Goal: Transaction & Acquisition: Download file/media

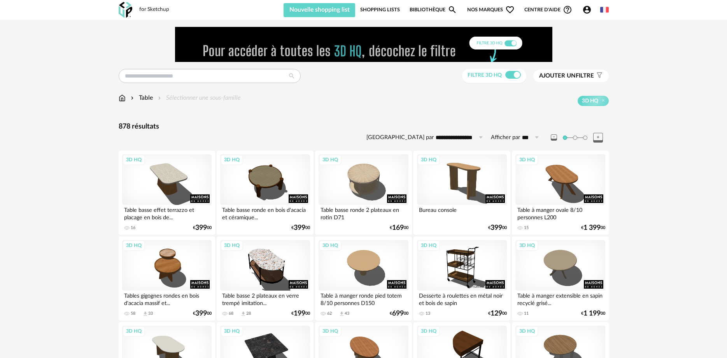
drag, startPoint x: 51, startPoint y: 104, endPoint x: -2, endPoint y: 174, distance: 87.5
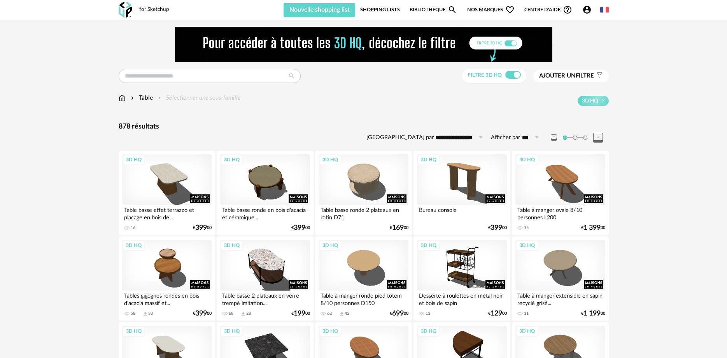
click at [202, 78] on input "text" at bounding box center [210, 76] width 182 height 14
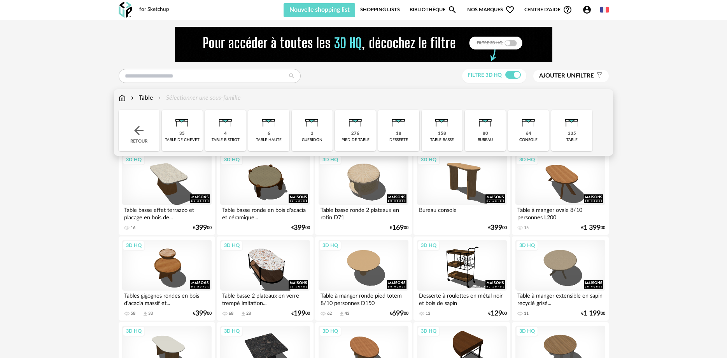
click at [123, 100] on img at bounding box center [122, 97] width 7 height 9
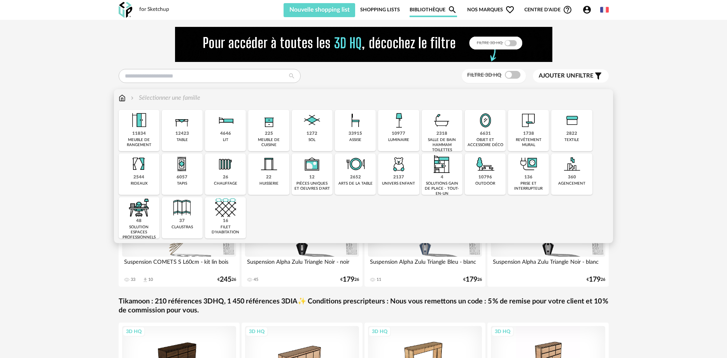
click at [360, 142] on div "assise" at bounding box center [356, 139] width 12 height 5
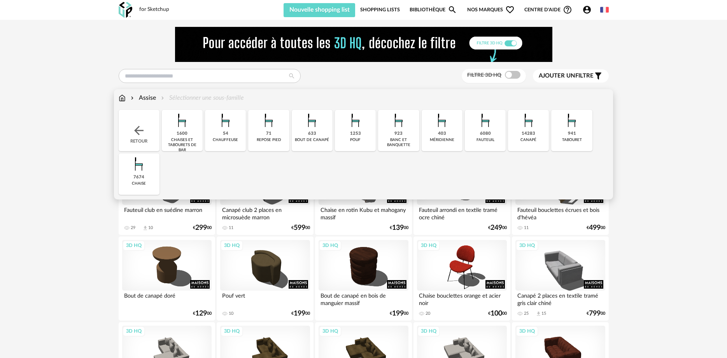
click at [125, 98] on img at bounding box center [122, 97] width 7 height 9
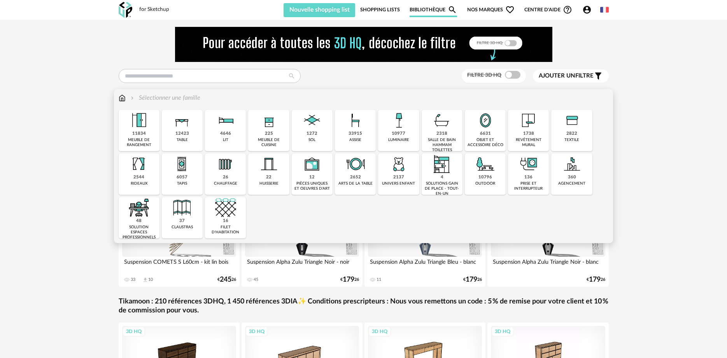
click at [361, 134] on div "33915" at bounding box center [356, 134] width 14 height 6
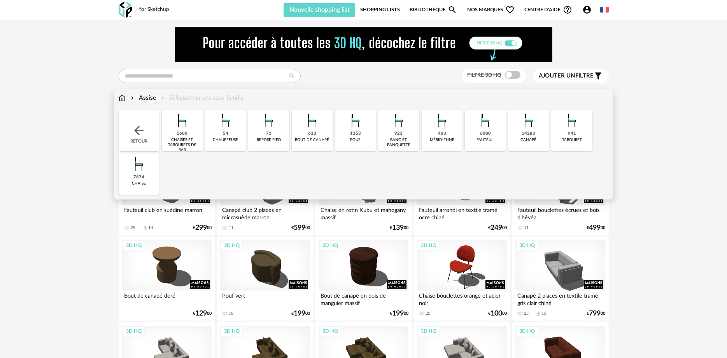
click at [531, 135] on div "14283" at bounding box center [529, 134] width 14 height 6
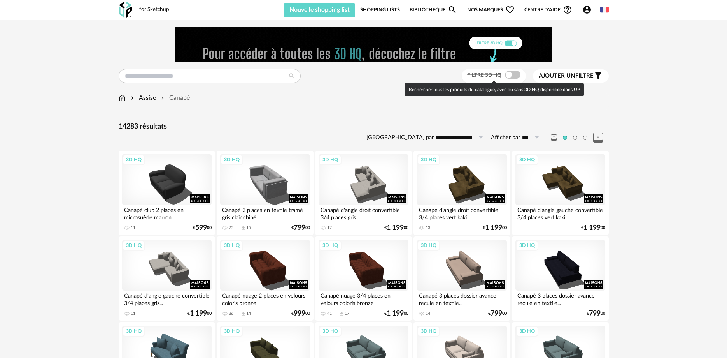
click at [516, 75] on span at bounding box center [513, 75] width 16 height 8
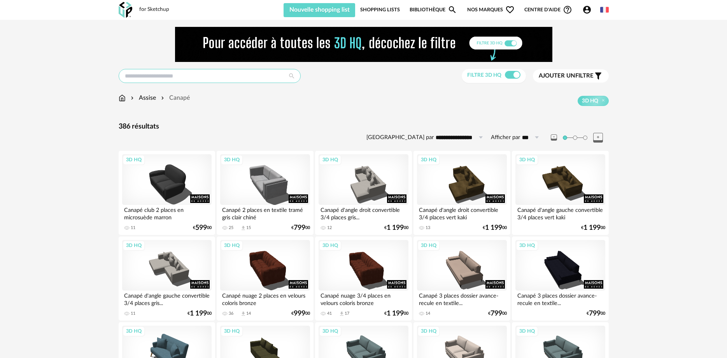
click at [193, 77] on input "text" at bounding box center [210, 76] width 182 height 14
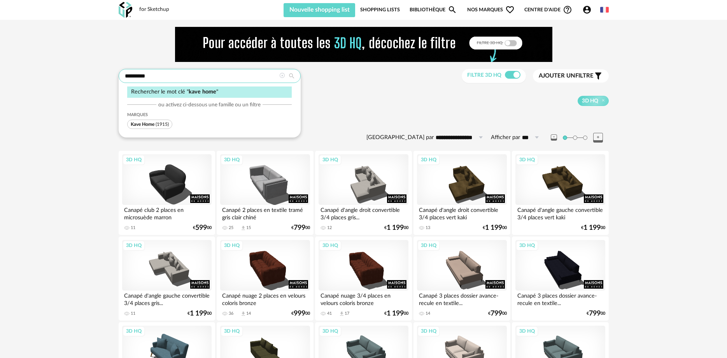
type input "*********"
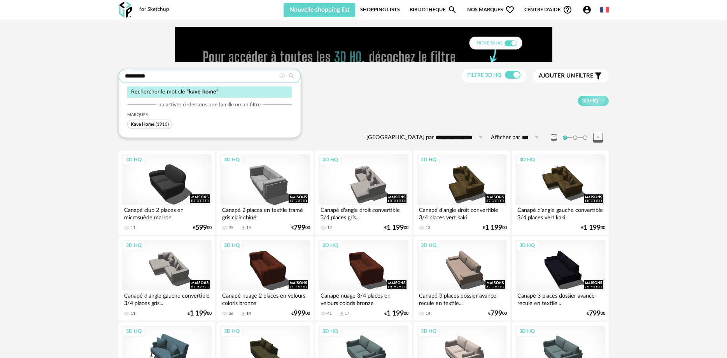
type input "**********"
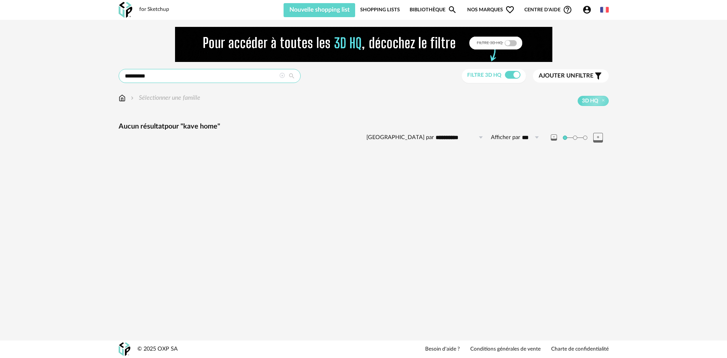
drag, startPoint x: 164, startPoint y: 75, endPoint x: 91, endPoint y: 69, distance: 73.4
click at [119, 69] on input "*********" at bounding box center [210, 76] width 182 height 14
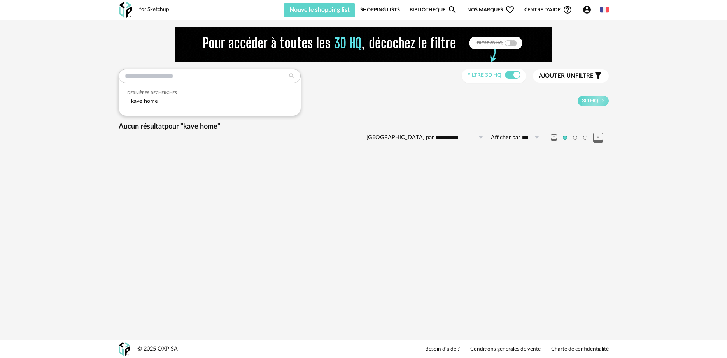
click at [279, 207] on div "**********" at bounding box center [363, 179] width 727 height 358
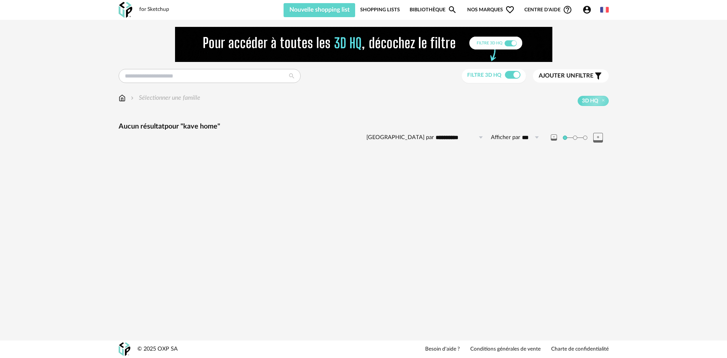
click at [487, 8] on span "Nos marques Heart Outline icon" at bounding box center [490, 9] width 47 height 15
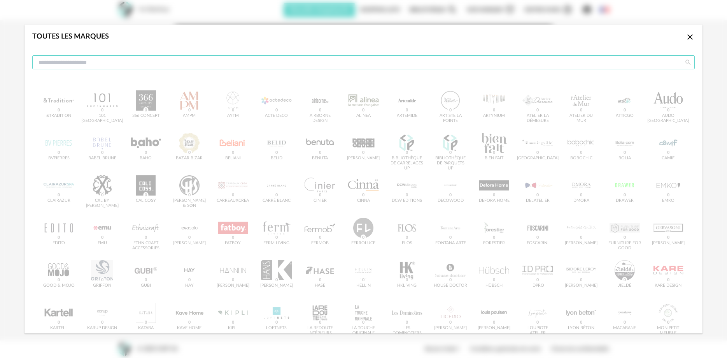
click at [160, 63] on input "dialog" at bounding box center [363, 62] width 663 height 14
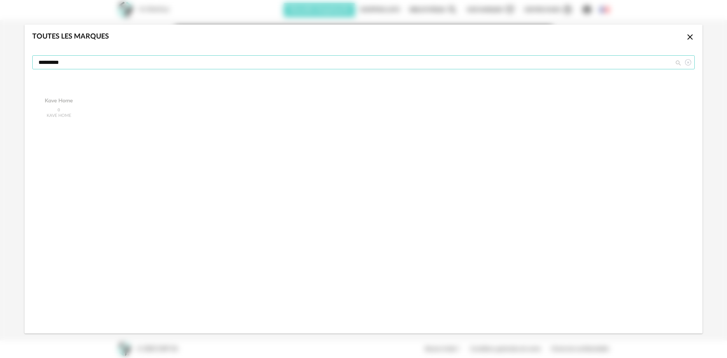
type input "*********"
click at [692, 38] on icon "Close icon" at bounding box center [690, 36] width 9 height 9
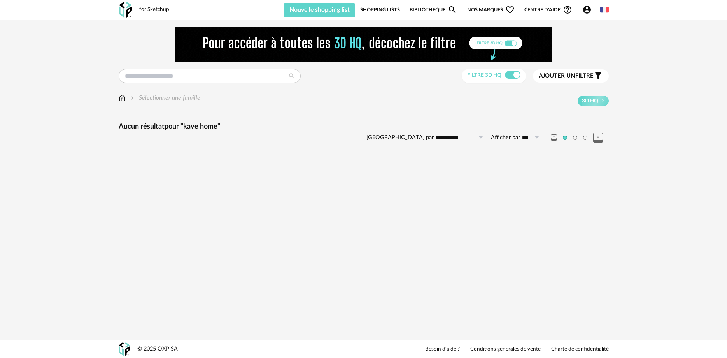
click at [494, 9] on span "Nos marques Heart Outline icon" at bounding box center [490, 9] width 47 height 15
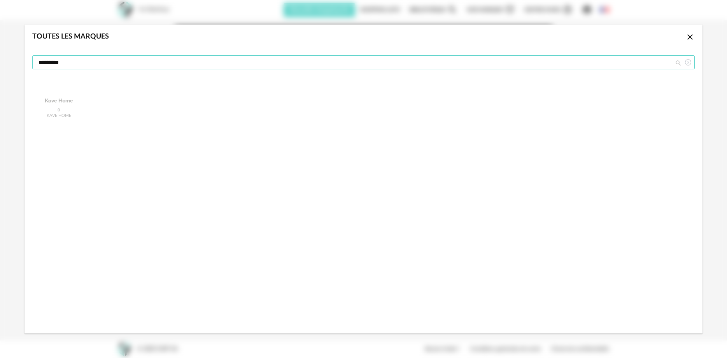
drag, startPoint x: 72, startPoint y: 61, endPoint x: 14, endPoint y: 61, distance: 58.8
click at [32, 61] on input "*********" at bounding box center [363, 62] width 663 height 14
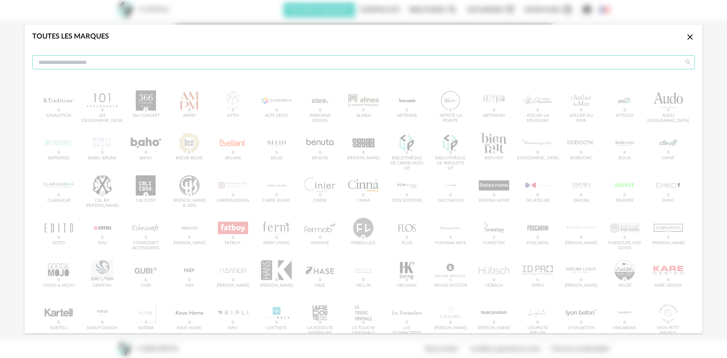
click at [224, 63] on input "dialog" at bounding box center [363, 62] width 663 height 14
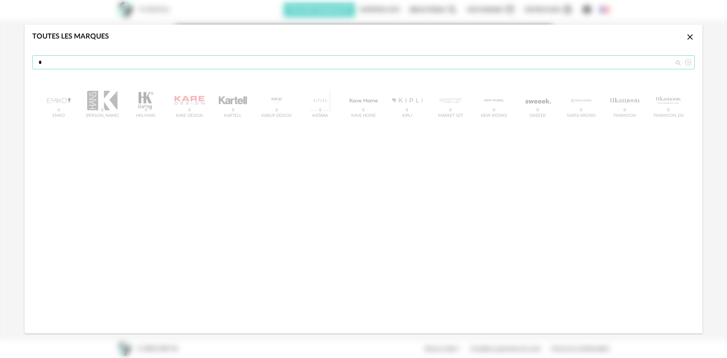
type input "*"
click at [369, 112] on div "EMKO 0 [PERSON_NAME] 0 Hkliving 0 Kare Design 0 Kartell 0 Karup Design 0 Kataba…" at bounding box center [363, 108] width 663 height 49
click at [692, 39] on icon "Close icon" at bounding box center [690, 36] width 9 height 9
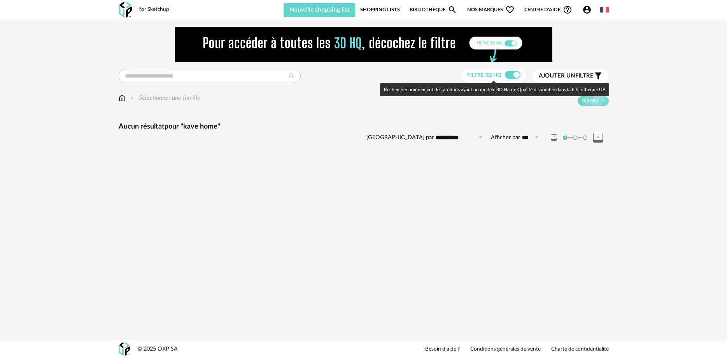
click at [508, 77] on span at bounding box center [513, 75] width 16 height 8
type input "*********"
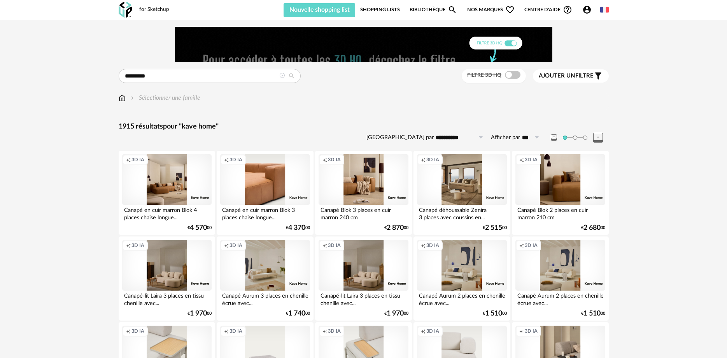
click at [483, 9] on span "Nos marques Heart Outline icon" at bounding box center [490, 9] width 47 height 15
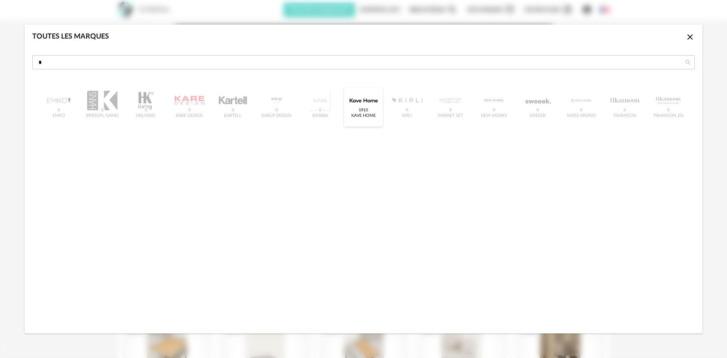
click at [367, 115] on div "Kave Home 1915" at bounding box center [363, 115] width 25 height 5
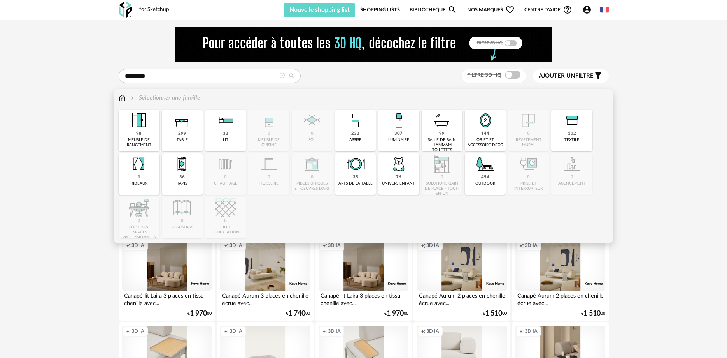
click at [350, 142] on div "232 assise" at bounding box center [355, 130] width 41 height 41
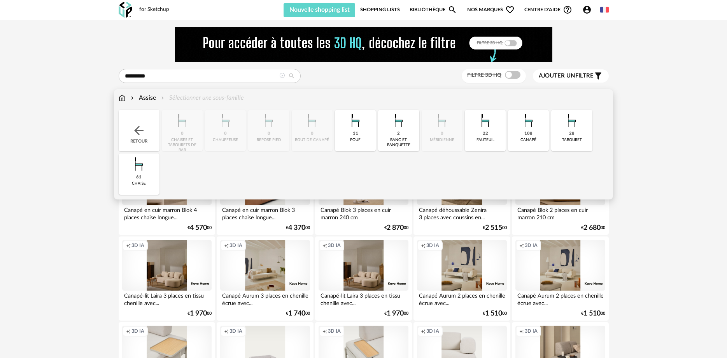
click at [534, 143] on div "108 [GEOGRAPHIC_DATA]" at bounding box center [528, 130] width 41 height 41
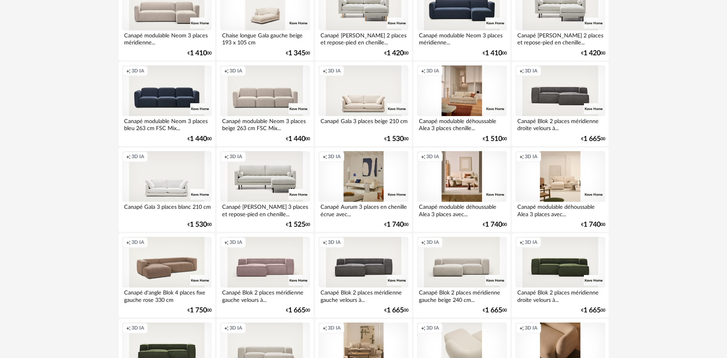
scroll to position [873, 0]
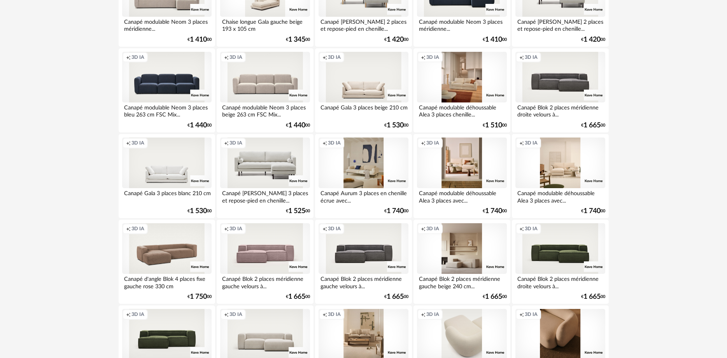
click at [476, 267] on div "Creation icon 3D IA" at bounding box center [462, 248] width 90 height 51
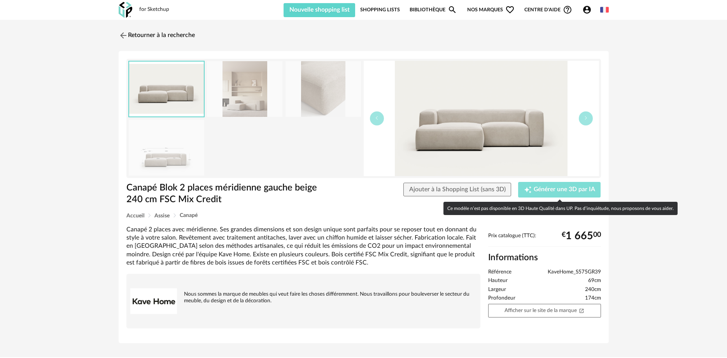
click at [541, 188] on span "Générer une 3D par IA" at bounding box center [564, 189] width 61 height 6
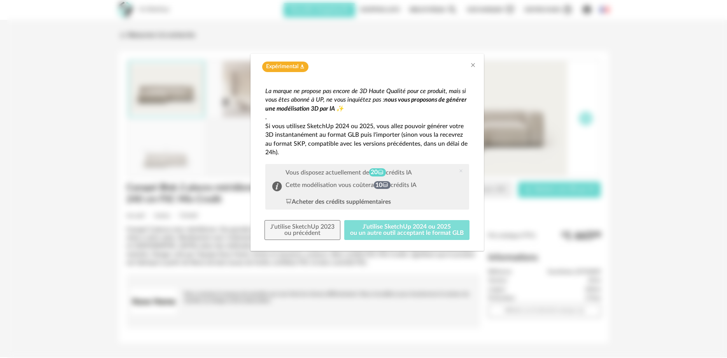
click at [393, 227] on button "J'utilise SketchUp 2024 ou 2025 ou un autre outil acceptant le format GLB" at bounding box center [406, 230] width 125 height 20
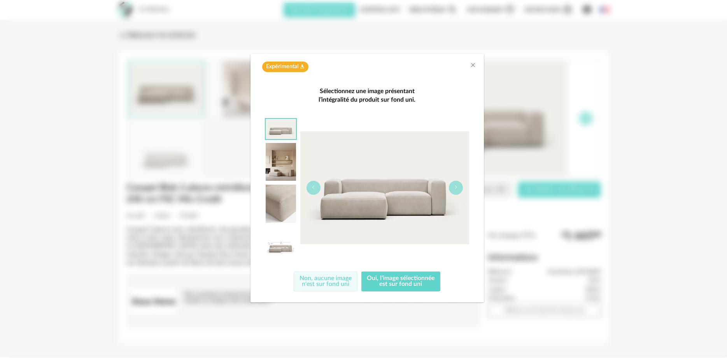
click at [321, 282] on button "Non, aucune image n'est sur fond uni" at bounding box center [326, 281] width 64 height 20
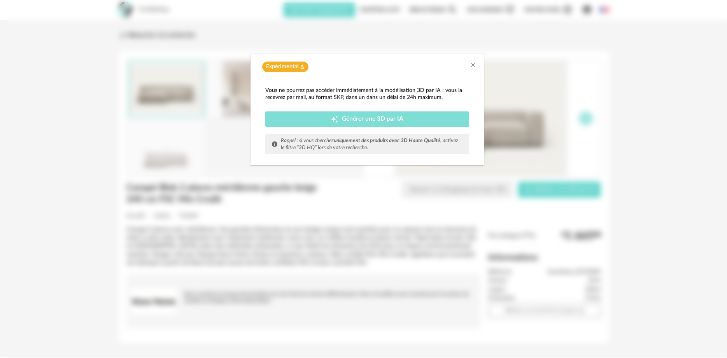
click at [386, 120] on span "Générer une 3D par IA" at bounding box center [372, 119] width 61 height 6
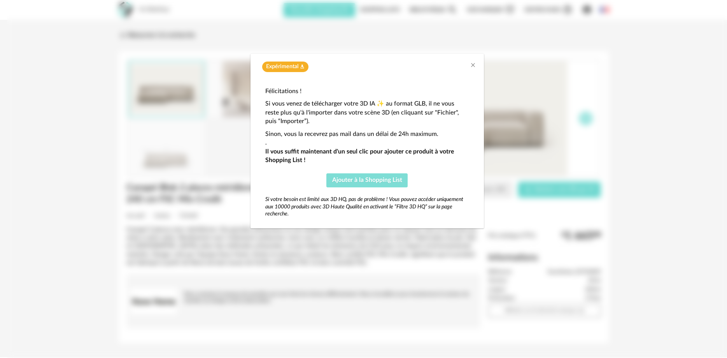
click at [355, 181] on span "Ajouter à la Shopping List" at bounding box center [367, 180] width 70 height 6
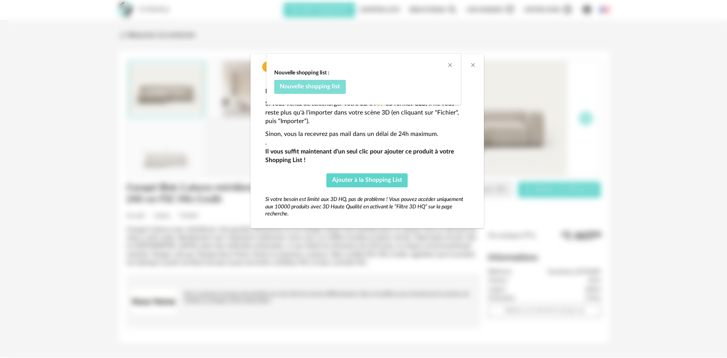
click at [301, 88] on span "Nouvelle shopping list" at bounding box center [310, 86] width 60 height 6
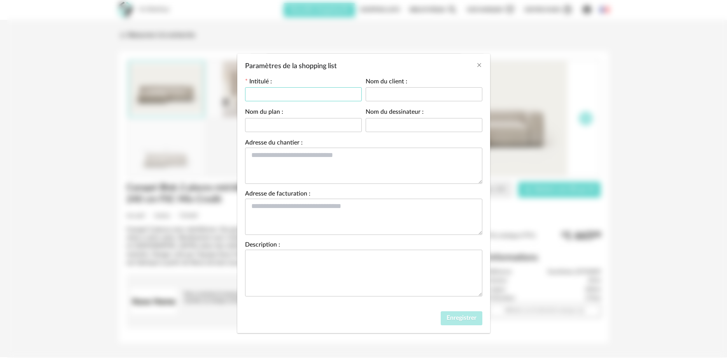
click at [298, 92] on input "Paramètres de la shopping list" at bounding box center [303, 94] width 117 height 14
type input "*******"
click at [400, 94] on input "Paramètres de la shopping list" at bounding box center [424, 94] width 117 height 14
type input "*****"
click at [449, 320] on span "Enregistrer" at bounding box center [462, 317] width 30 height 6
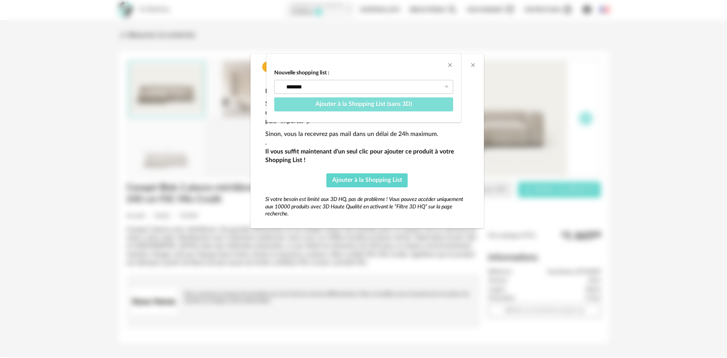
click at [395, 101] on span "Ajouter à la Shopping List (sans 3D)" at bounding box center [364, 104] width 97 height 6
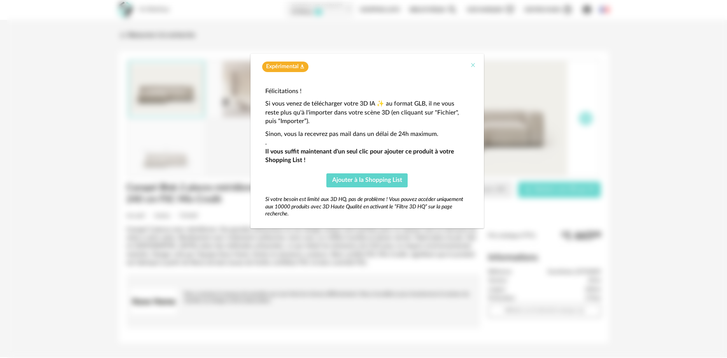
click at [473, 63] on icon "Close" at bounding box center [473, 65] width 6 height 6
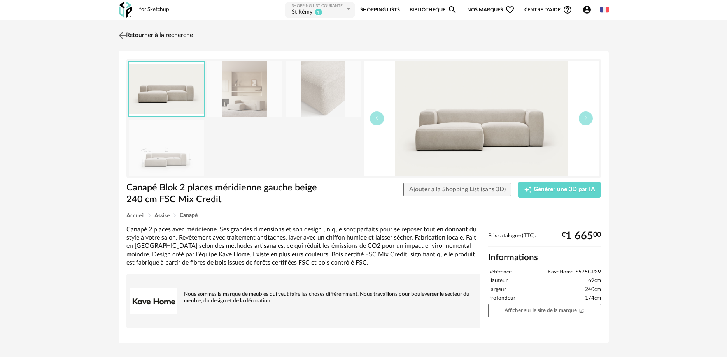
click at [159, 36] on link "Retourner à la recherche" at bounding box center [155, 35] width 76 height 17
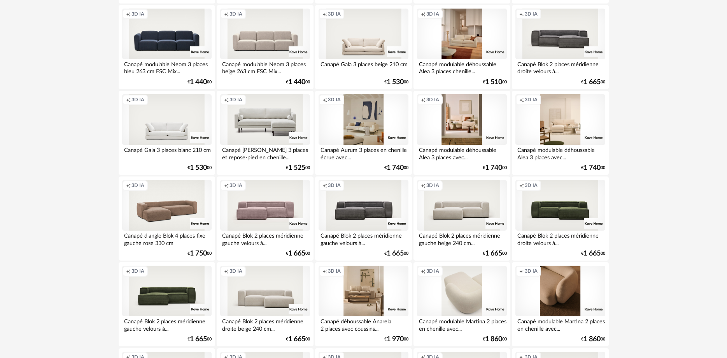
scroll to position [953, 0]
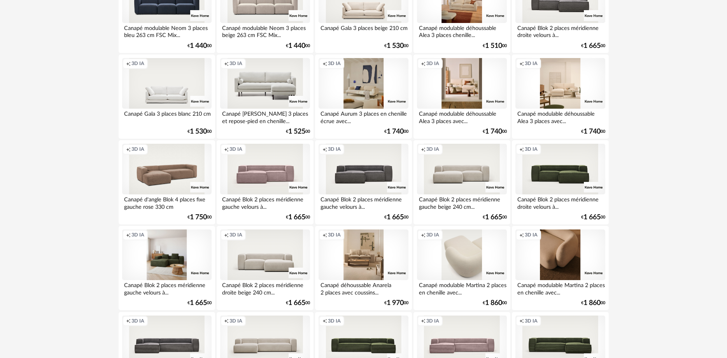
click at [177, 261] on div "Creation icon 3D IA" at bounding box center [167, 254] width 90 height 51
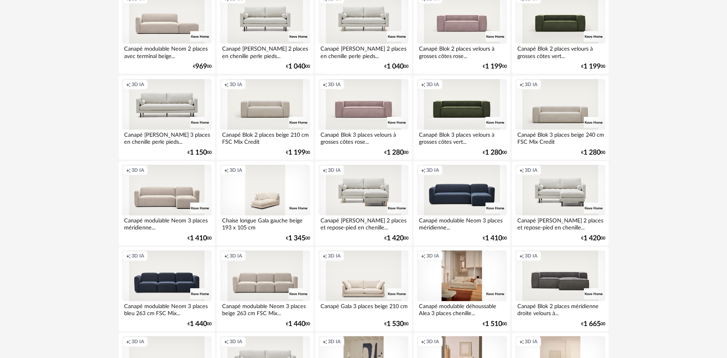
scroll to position [794, 0]
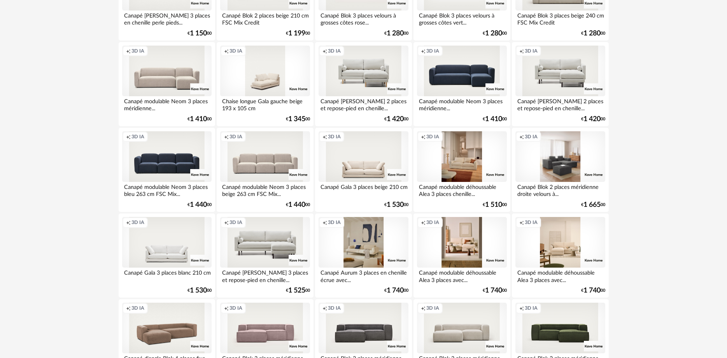
click at [549, 165] on div "Creation icon 3D IA" at bounding box center [561, 156] width 90 height 51
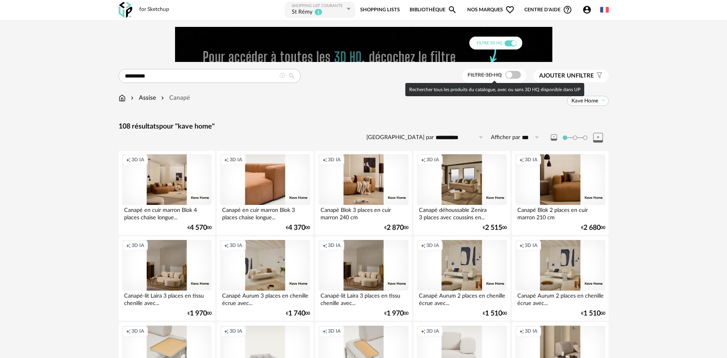
click at [517, 74] on span at bounding box center [514, 75] width 16 height 8
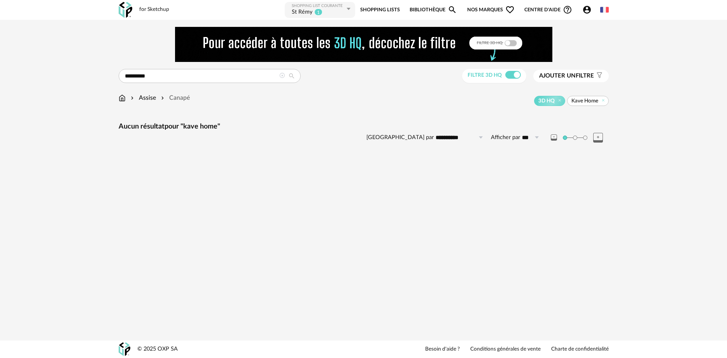
click at [281, 77] on icon at bounding box center [281, 75] width 5 height 5
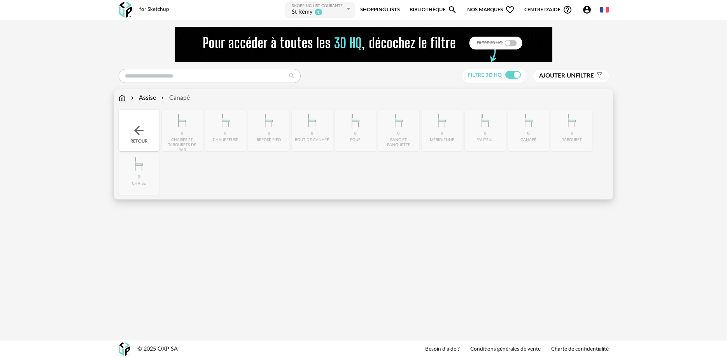
click at [151, 96] on div "Assise" at bounding box center [142, 97] width 27 height 9
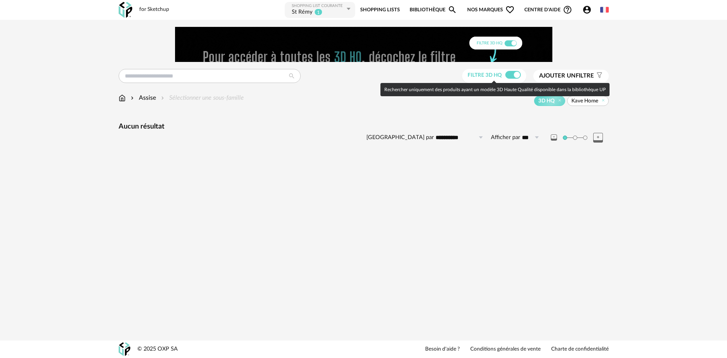
click at [508, 76] on span at bounding box center [514, 75] width 16 height 8
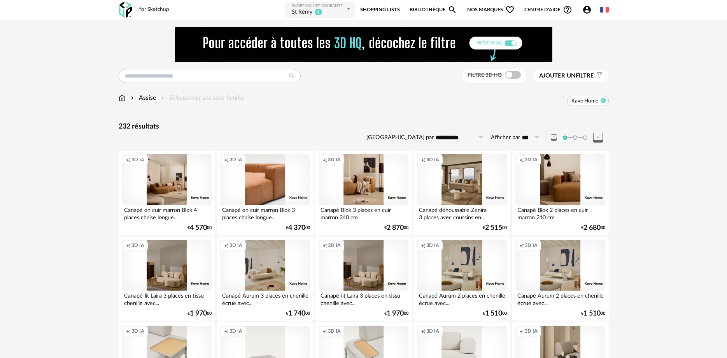
click at [604, 100] on icon at bounding box center [603, 100] width 5 height 5
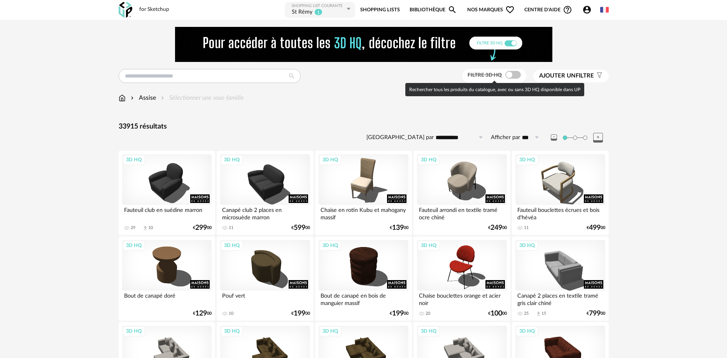
click at [517, 76] on span at bounding box center [514, 75] width 16 height 8
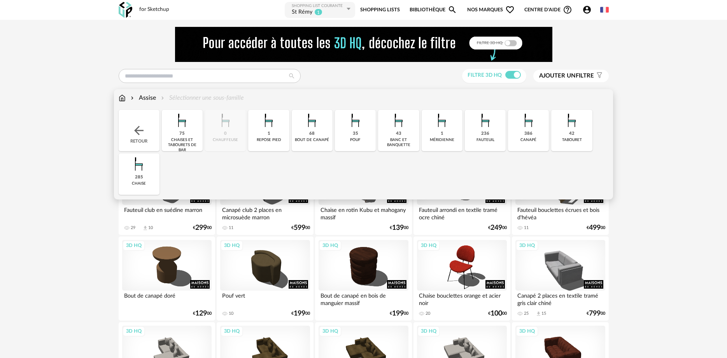
click at [524, 139] on div "canapé" at bounding box center [529, 139] width 16 height 5
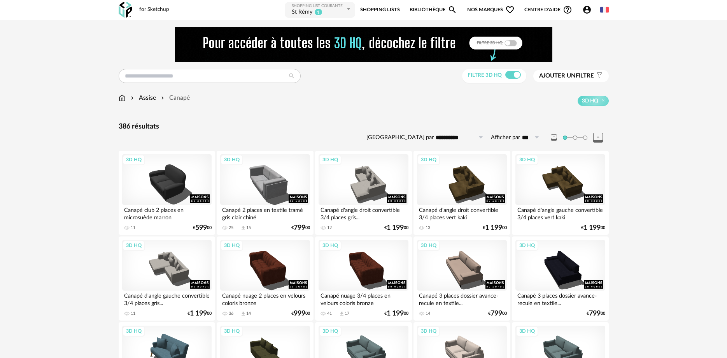
drag, startPoint x: 651, startPoint y: 226, endPoint x: 651, endPoint y: 212, distance: 14.0
click at [567, 74] on span "Ajouter un" at bounding box center [557, 76] width 37 height 6
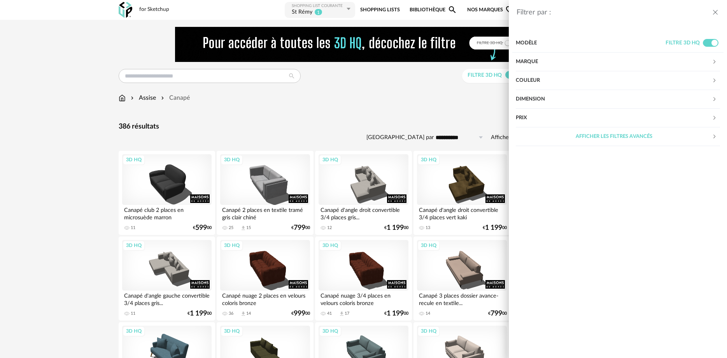
click at [529, 77] on div "Couleur" at bounding box center [614, 80] width 196 height 19
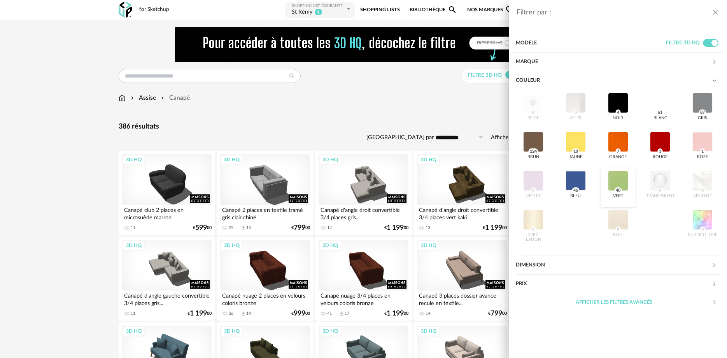
click at [620, 182] on div at bounding box center [618, 180] width 20 height 20
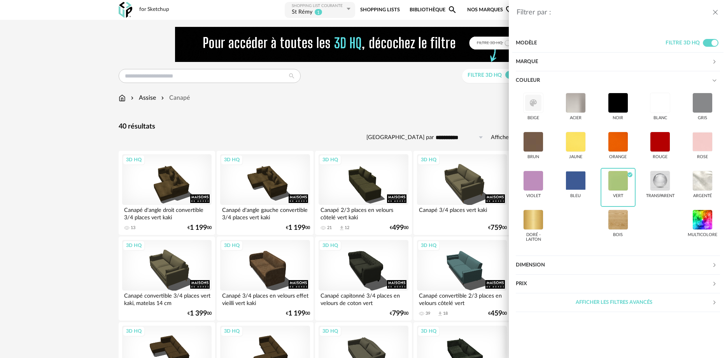
click at [713, 12] on icon "close drawer" at bounding box center [716, 13] width 8 height 8
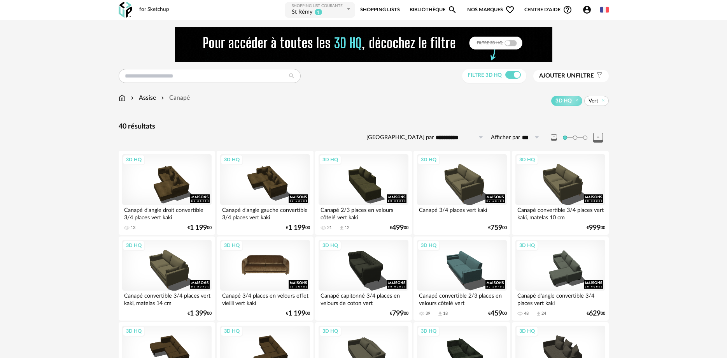
scroll to position [40, 0]
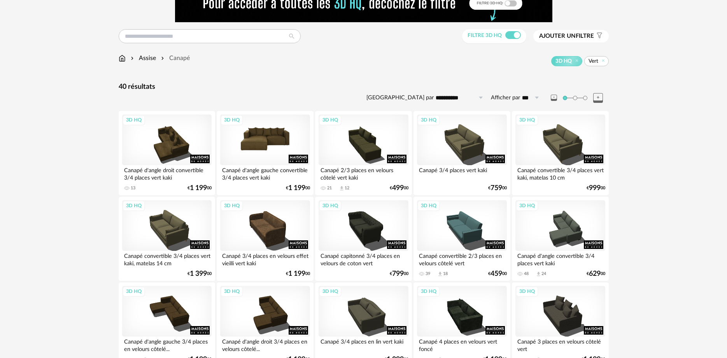
click at [283, 151] on div "3D HQ" at bounding box center [265, 139] width 90 height 51
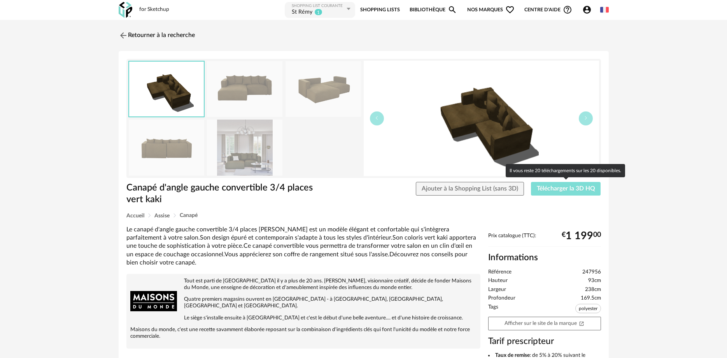
click at [583, 191] on span "Télécharger la 3D HQ" at bounding box center [566, 188] width 58 height 6
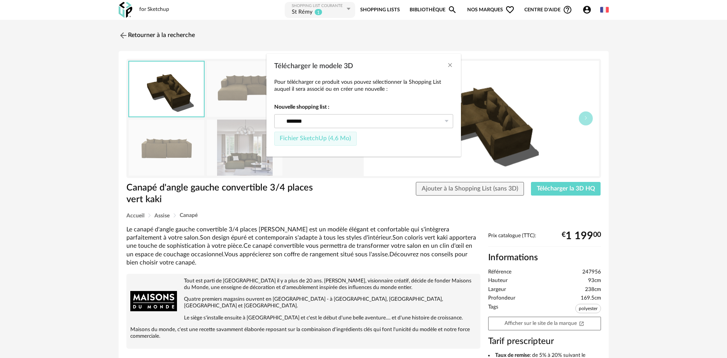
click at [326, 141] on span "Fichier SketchUp (4,6 Mo)" at bounding box center [315, 138] width 71 height 6
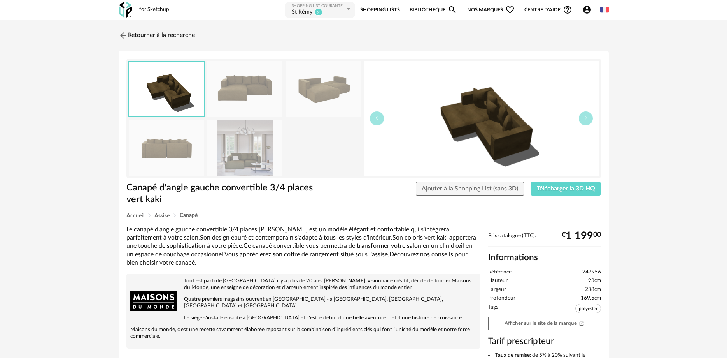
click at [126, 11] on img at bounding box center [126, 10] width 14 height 16
